Goal: Transaction & Acquisition: Purchase product/service

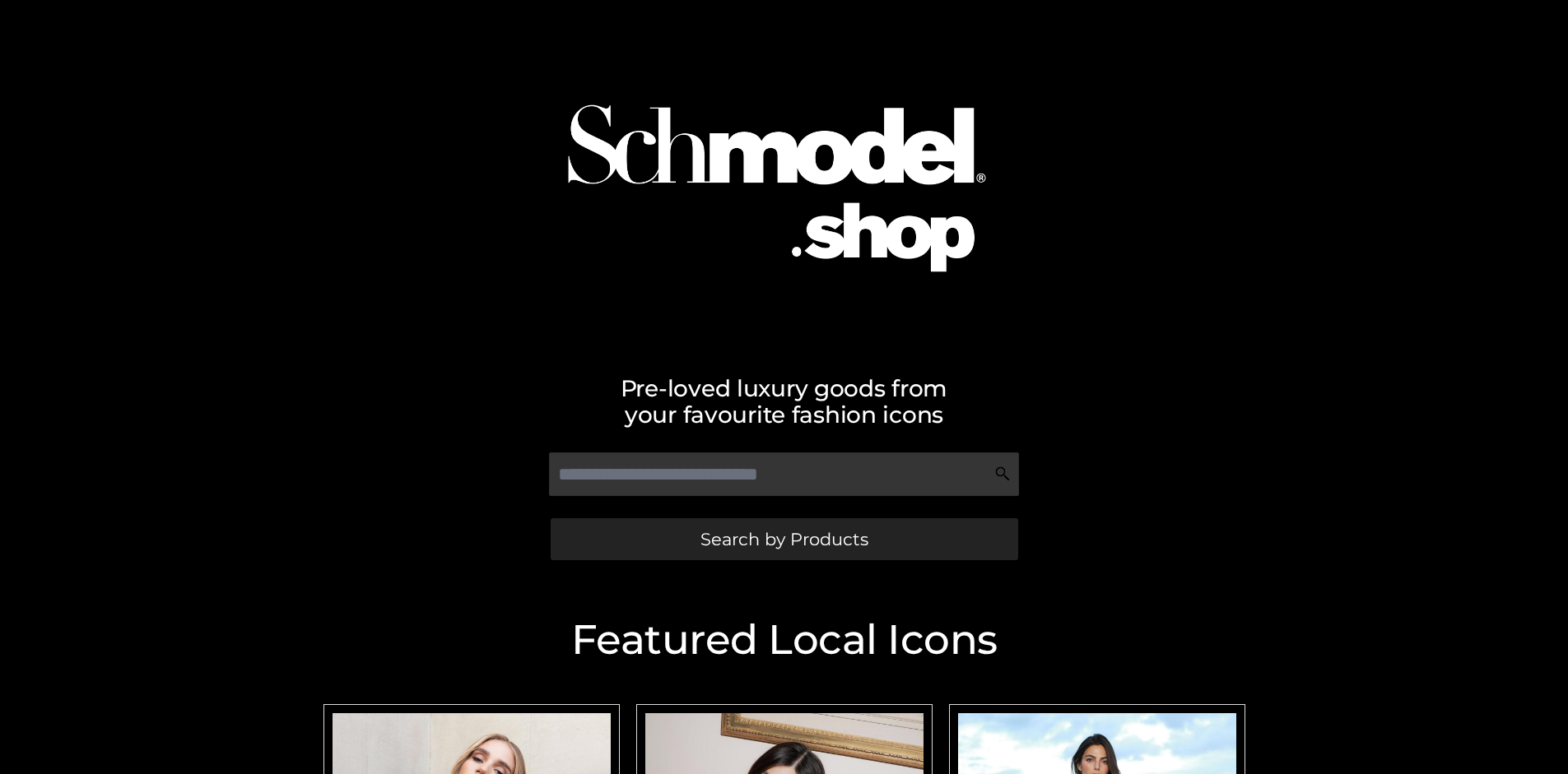
click at [784, 539] on span "Search by Products" at bounding box center [784, 540] width 168 height 17
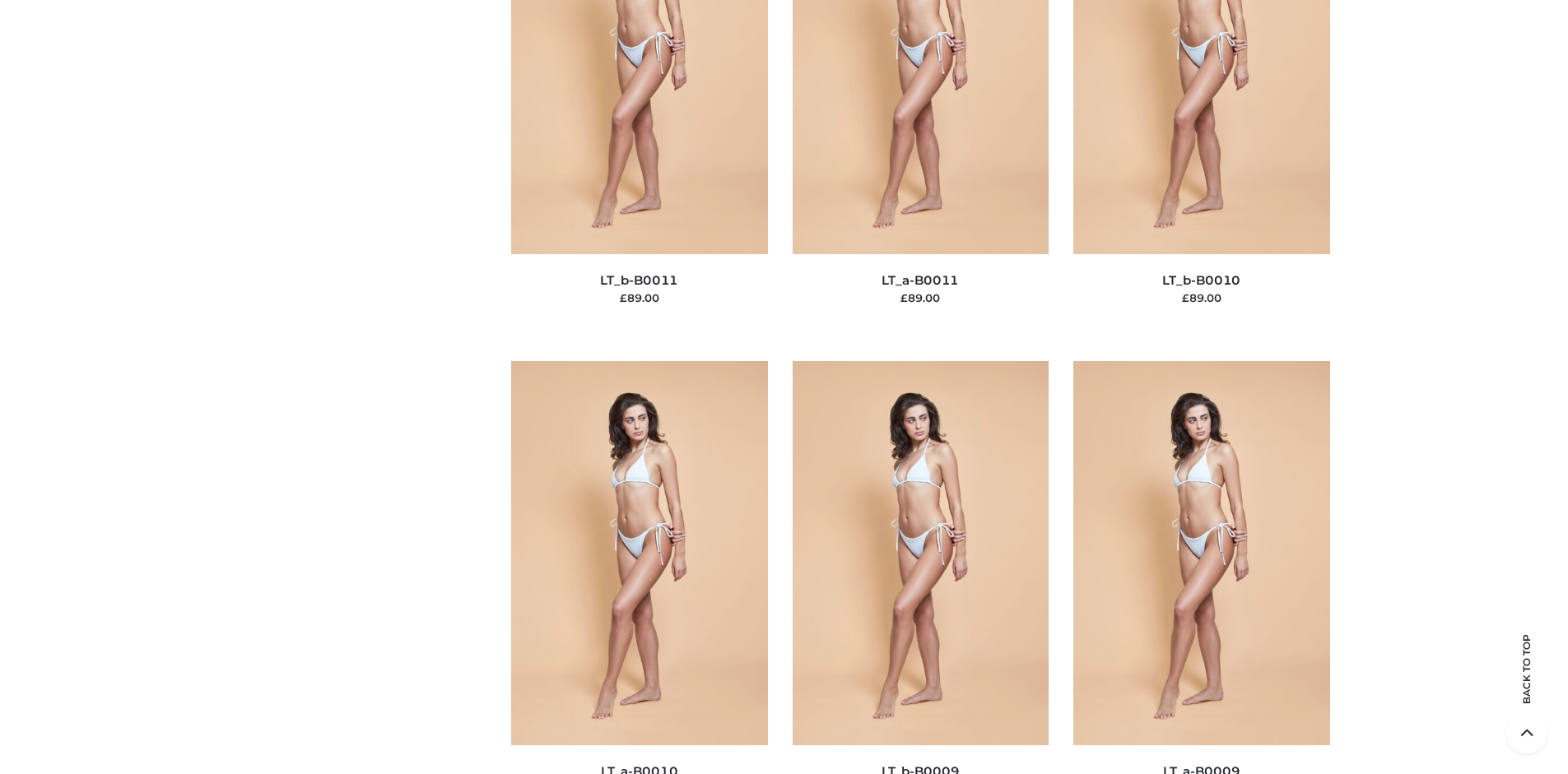
scroll to position [213, 0]
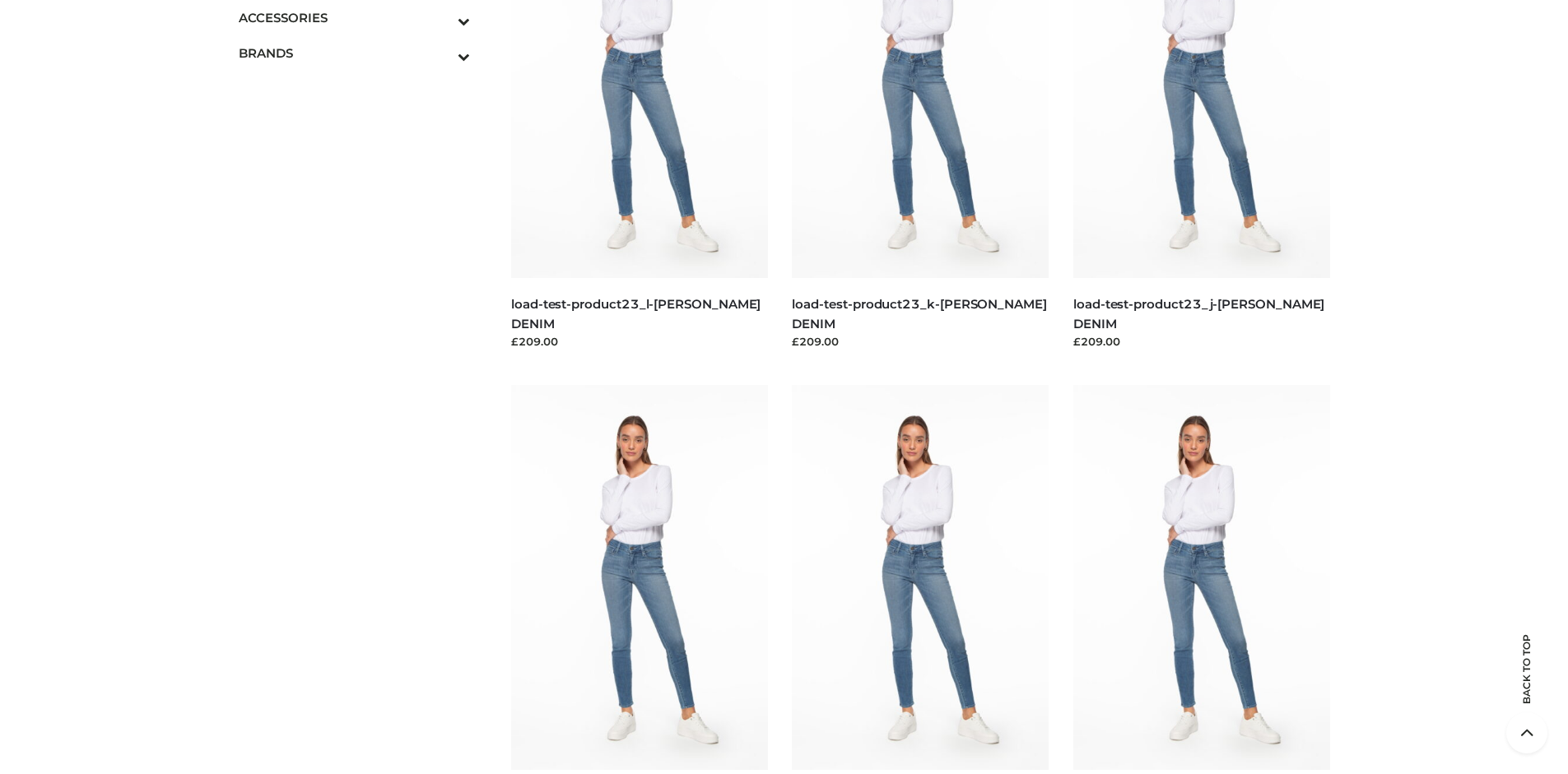
click at [441, 17] on icon "Toggle Submenu" at bounding box center [378, 21] width 184 height 19
click at [362, 53] on span "BAGS" at bounding box center [362, 53] width 216 height 19
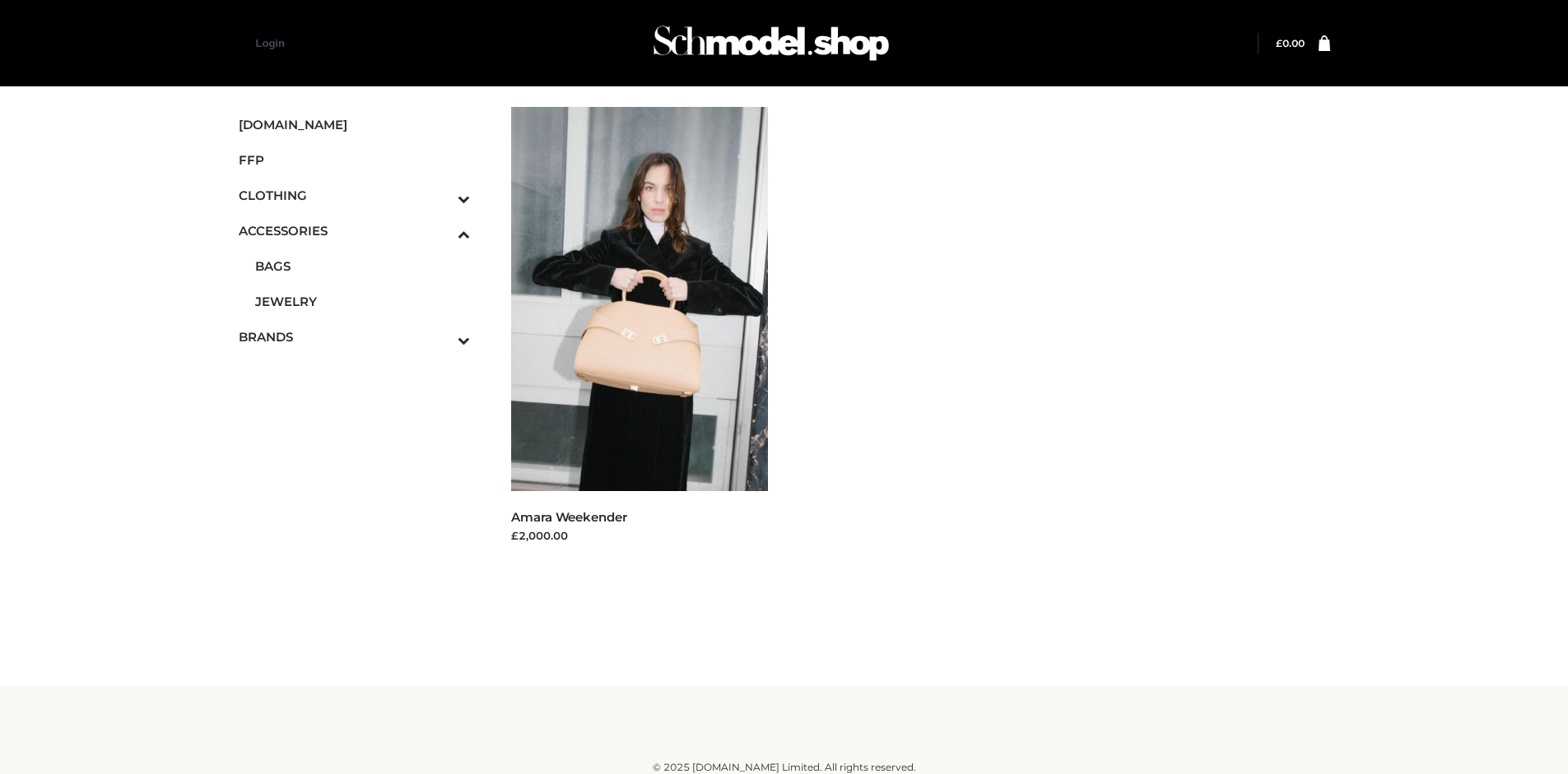
click at [441, 337] on icon "Toggle Submenu" at bounding box center [378, 340] width 184 height 19
click at [362, 305] on span "OPP SWIMWEAR" at bounding box center [362, 315] width 216 height 19
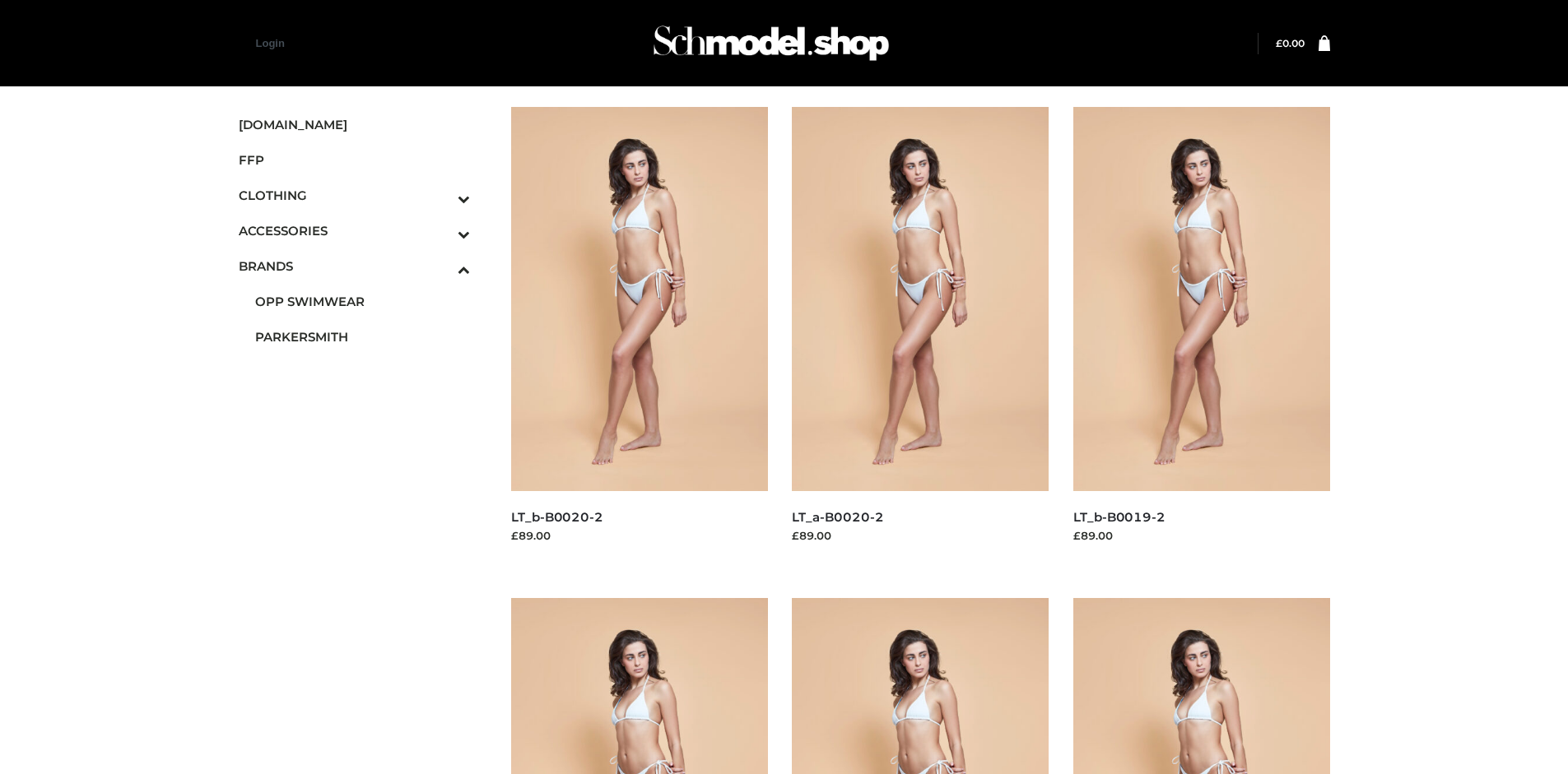
click at [1201, 336] on img at bounding box center [1201, 298] width 257 height 384
click at [639, 336] on img at bounding box center [639, 298] width 257 height 384
click at [441, 195] on icon "Toggle Submenu" at bounding box center [378, 199] width 184 height 19
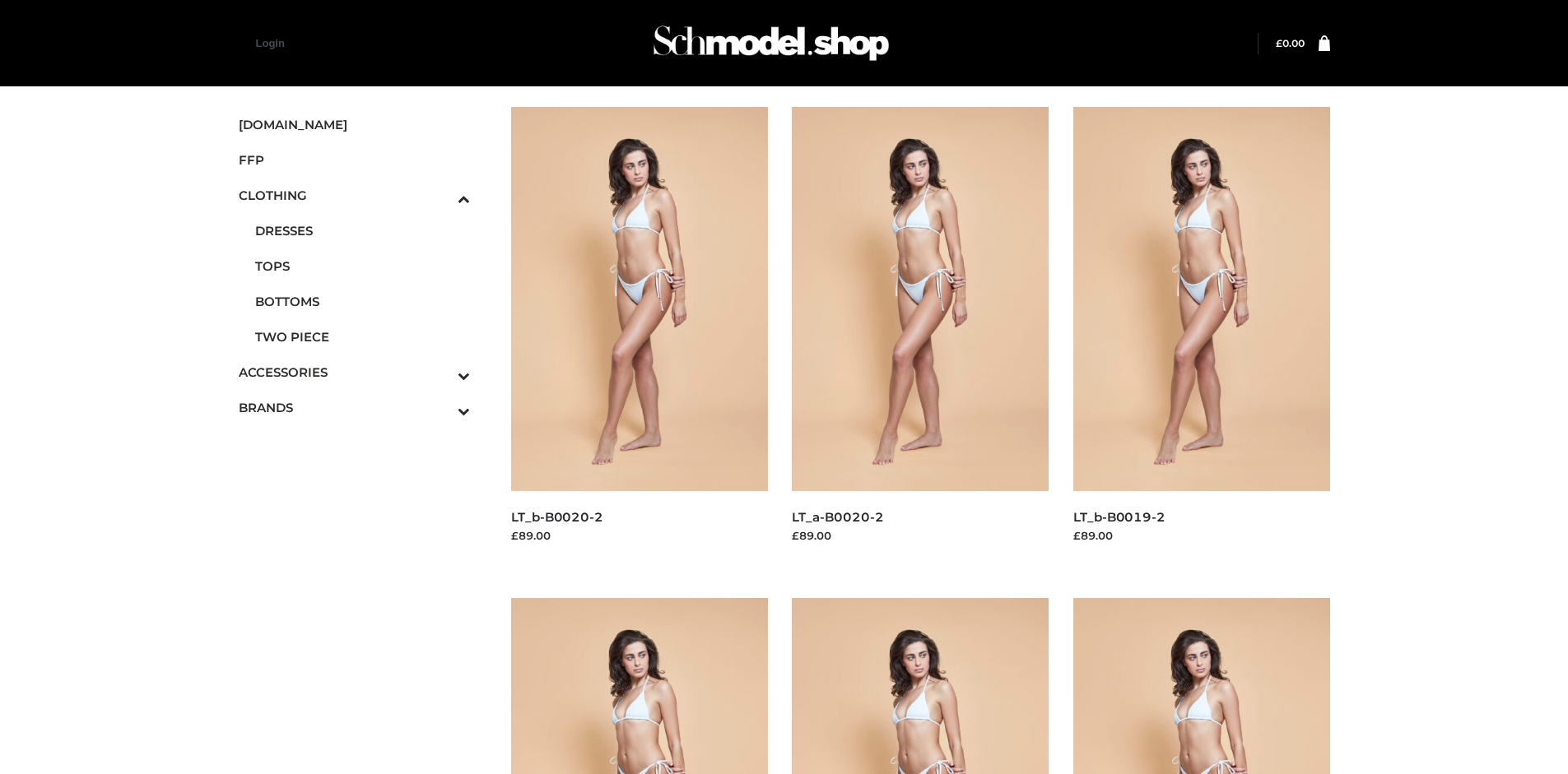
click at [362, 301] on span "BOTTOMS" at bounding box center [362, 302] width 216 height 19
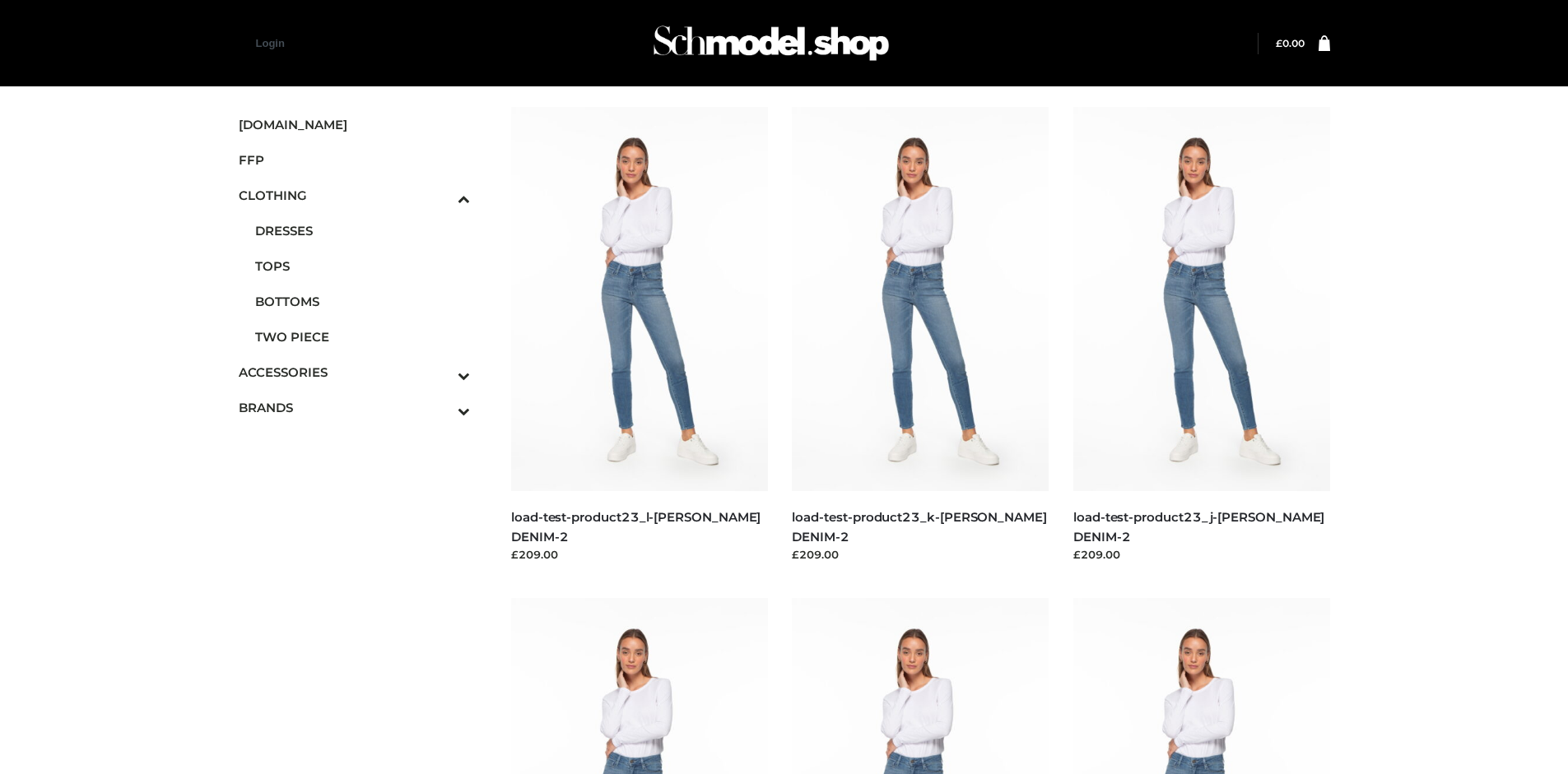
scroll to position [1266, 0]
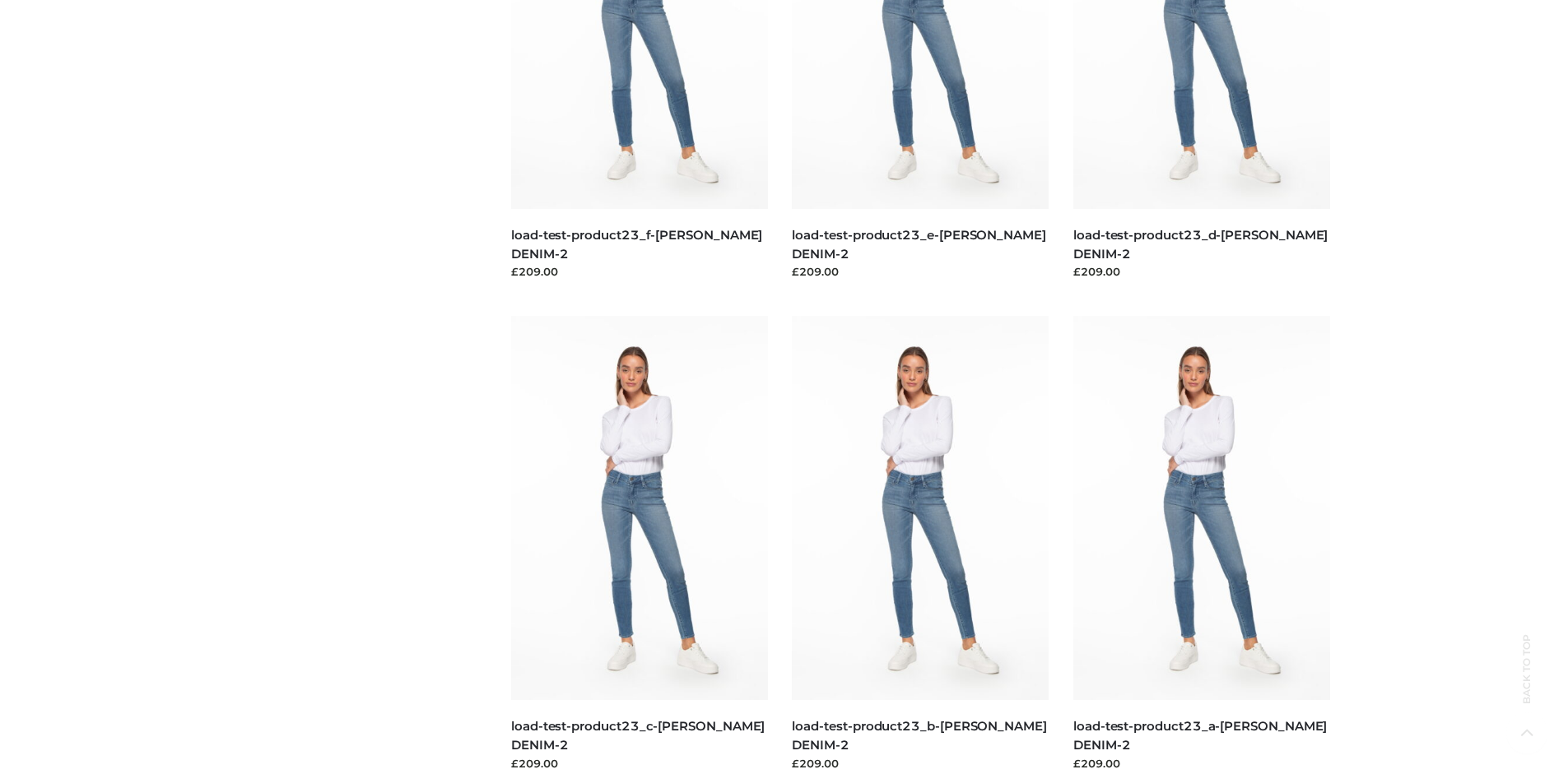
click at [920, 545] on img at bounding box center [920, 508] width 257 height 384
click at [1201, 545] on img at bounding box center [1201, 508] width 257 height 384
click at [920, 545] on img at bounding box center [920, 508] width 257 height 384
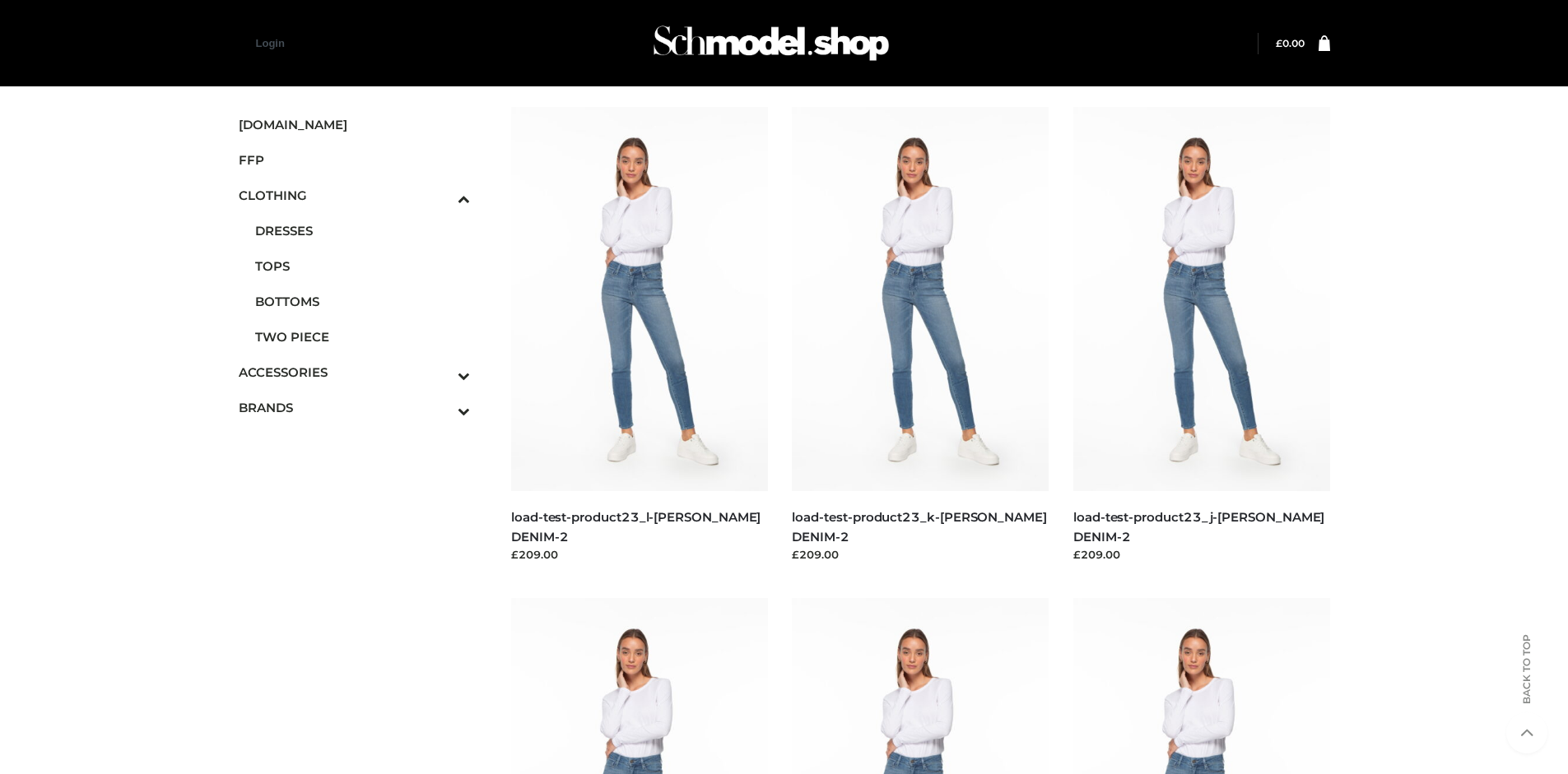
click at [354, 159] on span "FFP" at bounding box center [355, 160] width 232 height 19
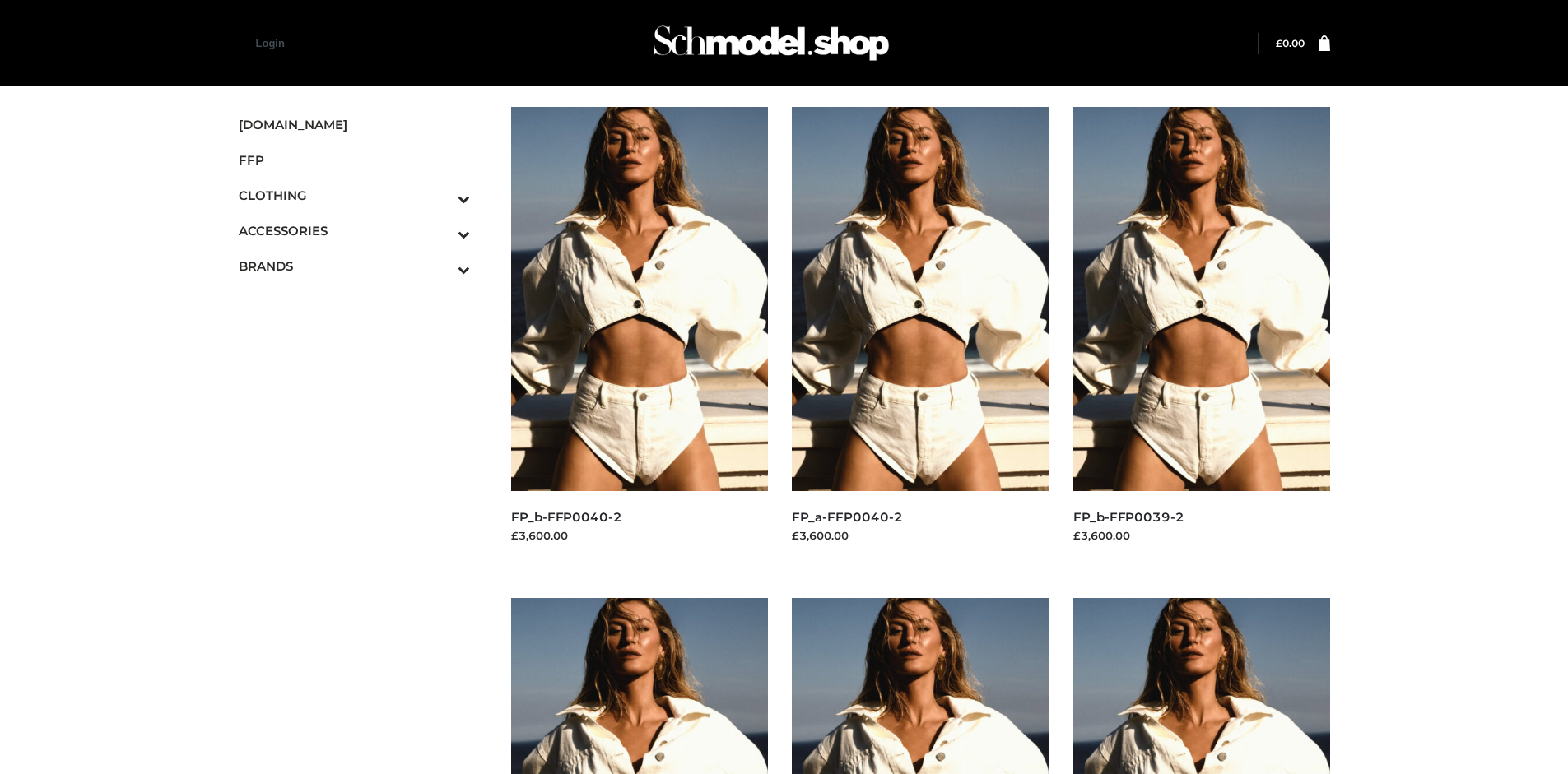
scroll to position [774, 0]
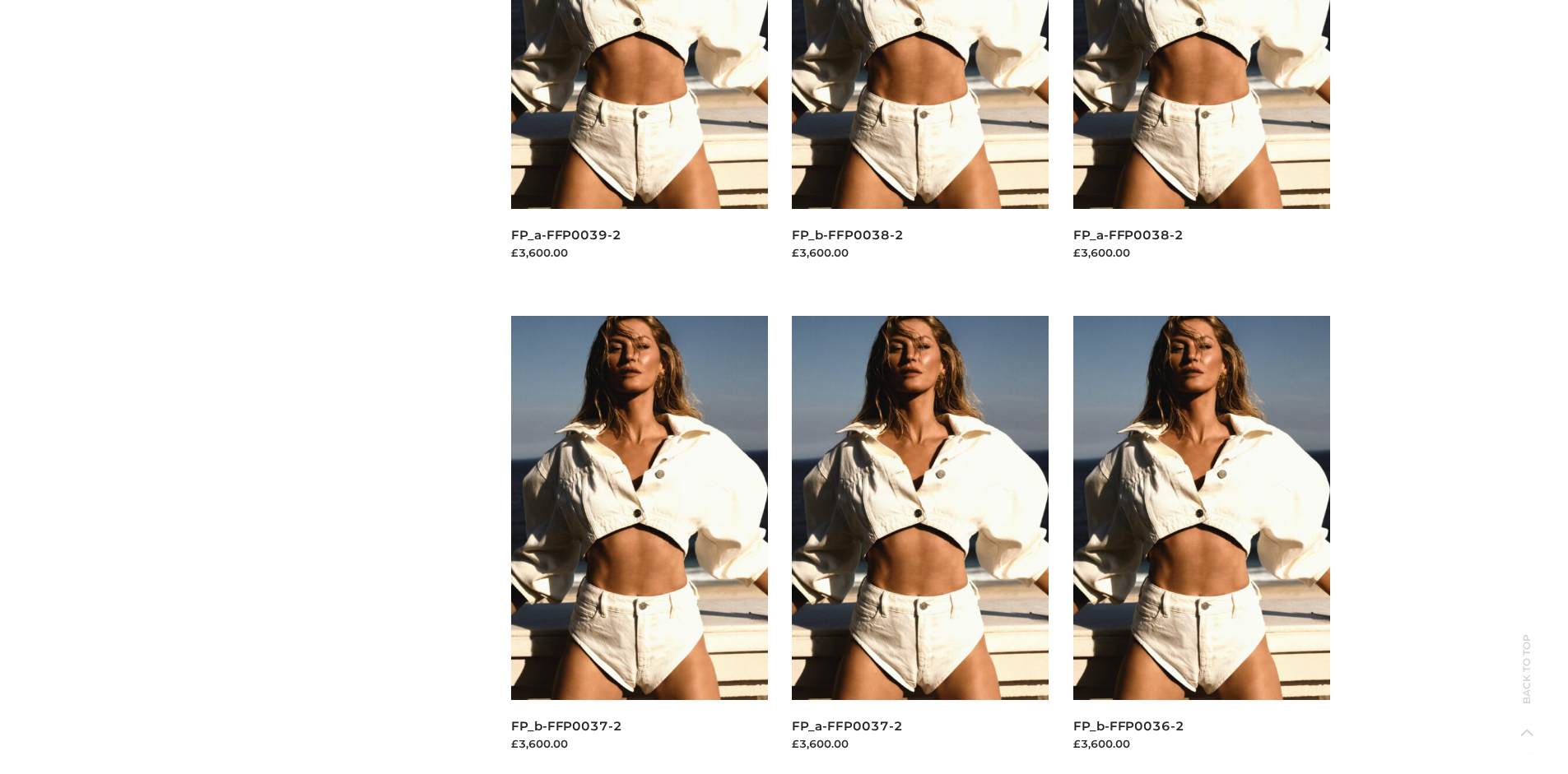
click at [639, 545] on img at bounding box center [639, 508] width 257 height 384
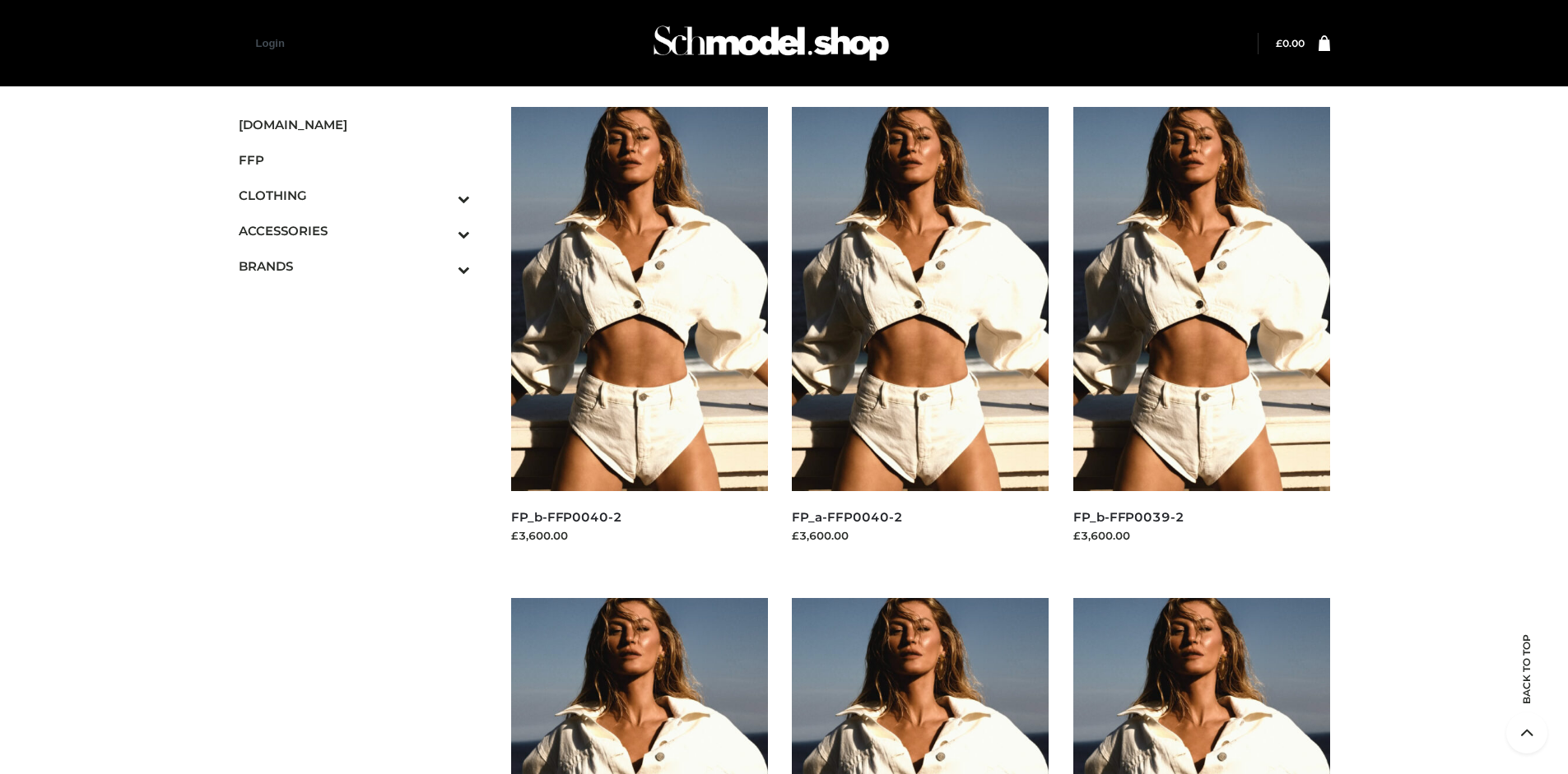
click at [639, 336] on img at bounding box center [639, 298] width 257 height 384
click at [1201, 336] on img at bounding box center [1201, 298] width 257 height 384
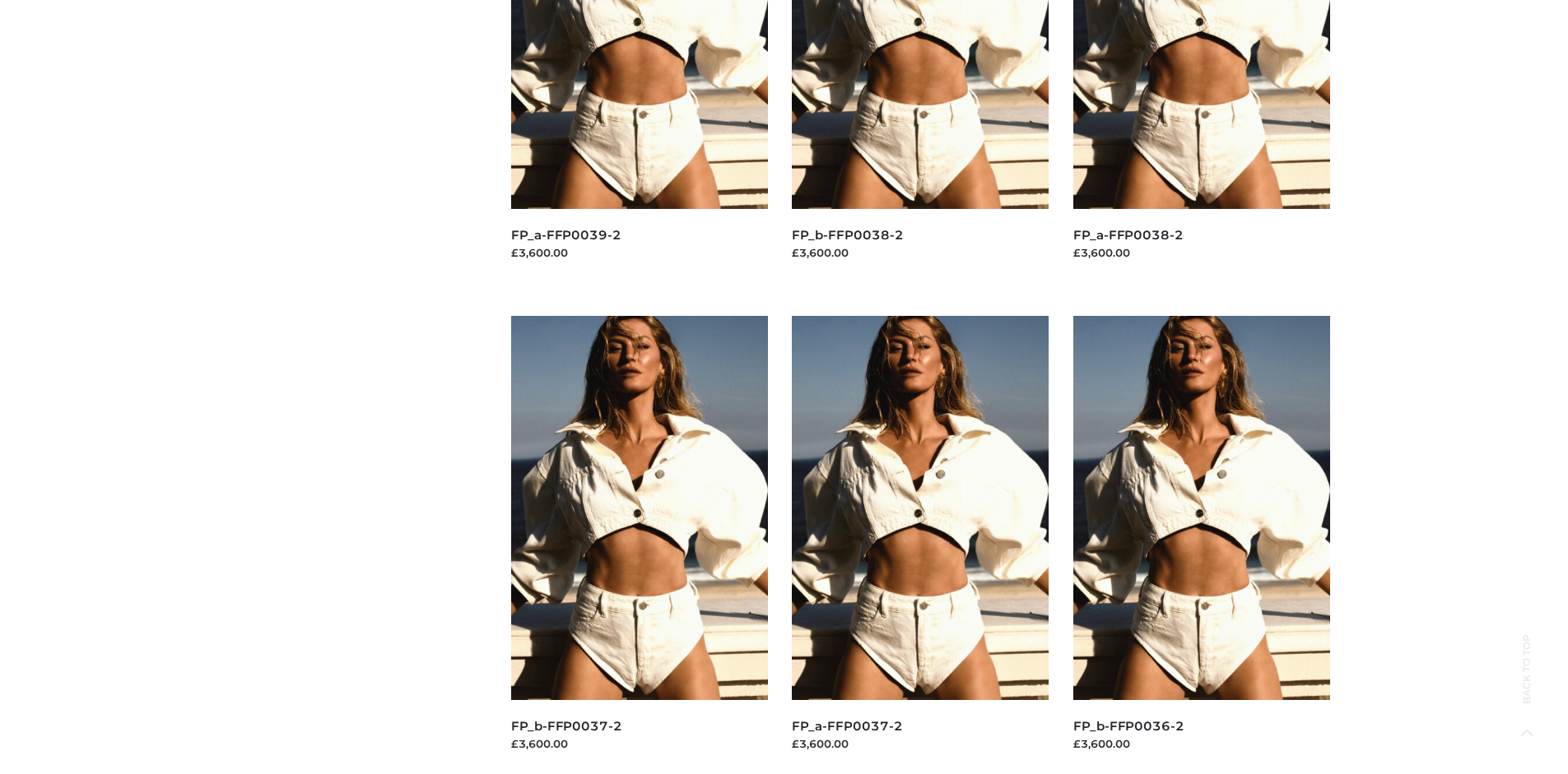
click at [1201, 545] on img at bounding box center [1201, 508] width 257 height 384
